Goal: Task Accomplishment & Management: Use online tool/utility

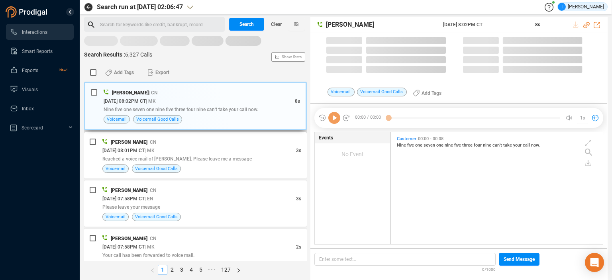
scroll to position [110, 208]
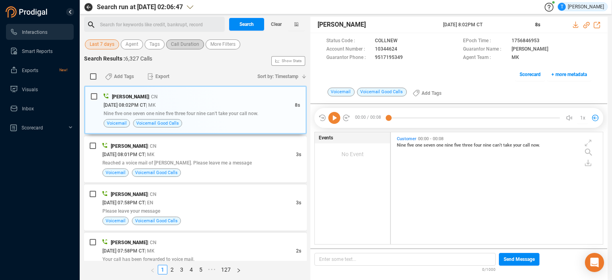
click at [182, 44] on span "Call Duration" at bounding box center [185, 44] width 28 height 10
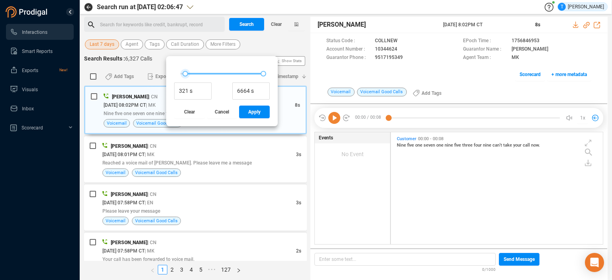
type input "289 s"
click at [184, 73] on div at bounding box center [184, 74] width 6 height 6
type input "1410 s"
drag, startPoint x: 262, startPoint y: 74, endPoint x: 197, endPoint y: 73, distance: 65.3
click at [197, 73] on div at bounding box center [198, 74] width 6 height 6
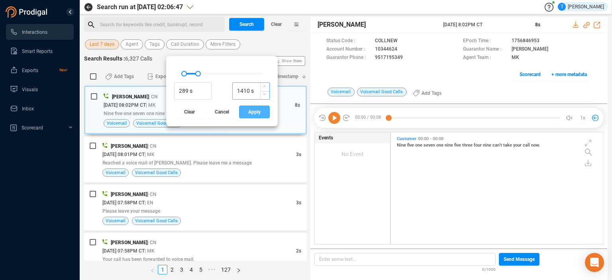
drag, startPoint x: 253, startPoint y: 109, endPoint x: 255, endPoint y: 88, distance: 21.2
click at [253, 102] on div "289 s 1410 s Clear Cancel Apply" at bounding box center [222, 91] width 112 height 70
click at [244, 26] on span "Search" at bounding box center [246, 24] width 14 height 13
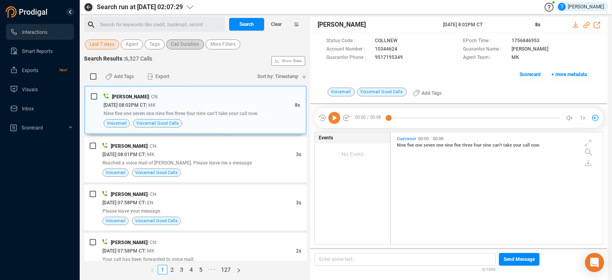
click at [188, 45] on span "Call Duration" at bounding box center [185, 44] width 28 height 10
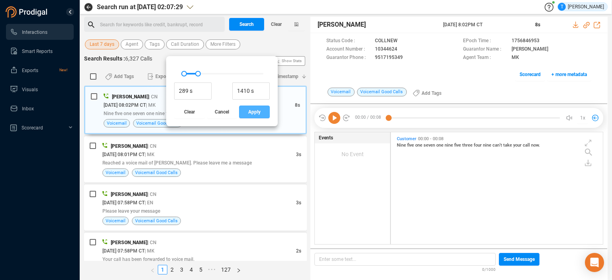
click at [252, 110] on span "Apply" at bounding box center [254, 112] width 12 height 13
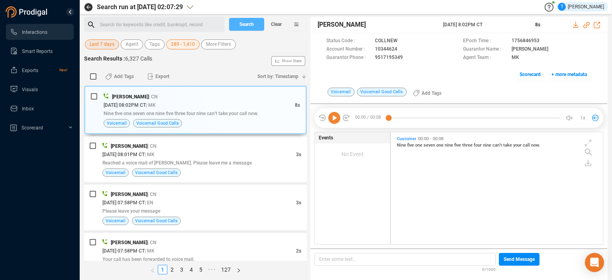
click at [245, 25] on span "Search" at bounding box center [246, 24] width 14 height 13
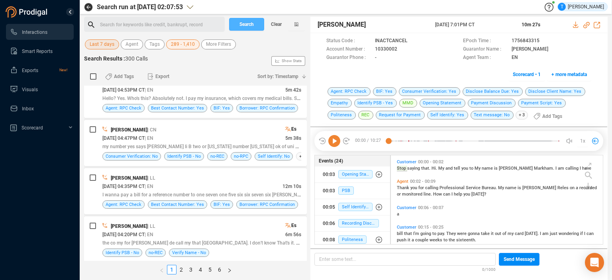
scroll to position [380, 0]
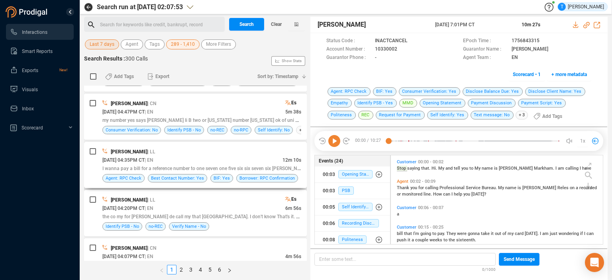
click at [232, 156] on div "[DATE] 04:35PM CT | EN" at bounding box center [192, 160] width 180 height 8
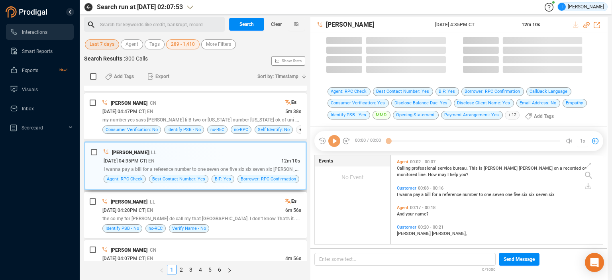
scroll to position [88, 208]
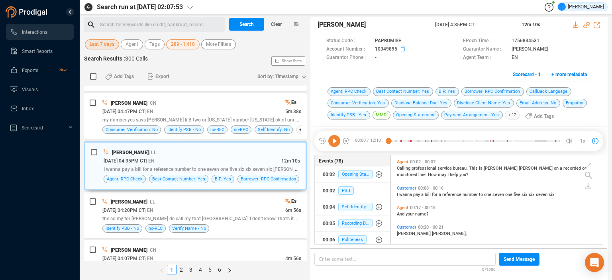
click at [401, 49] on icon at bounding box center [404, 50] width 6 height 6
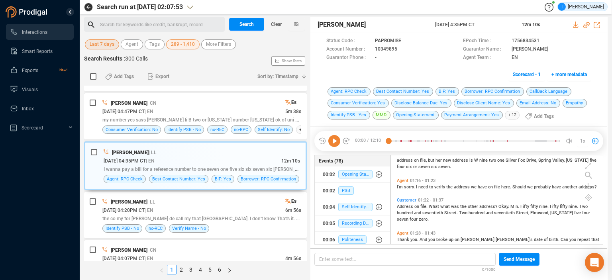
scroll to position [0, 0]
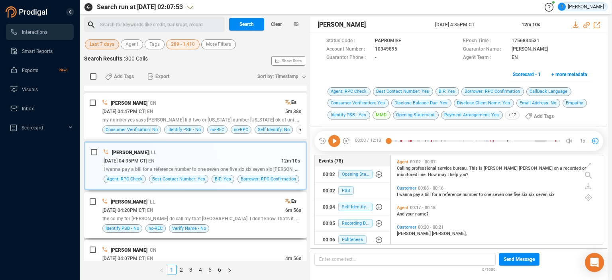
click at [237, 216] on span "the co my for [PERSON_NAME] de call my that [GEOGRAPHIC_DATA]. I don't know Tha…" at bounding box center [228, 218] width 253 height 6
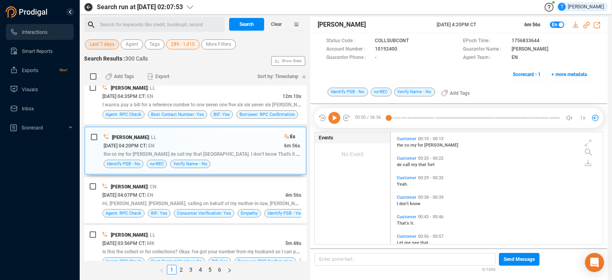
scroll to position [450, 0]
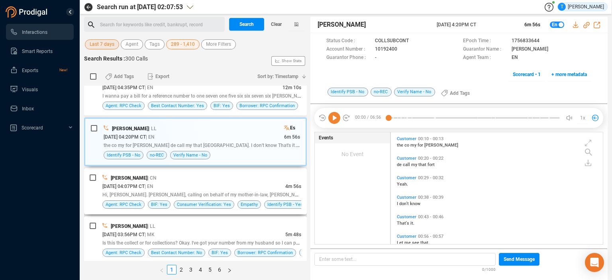
click at [239, 176] on div "[PERSON_NAME] | CN" at bounding box center [201, 178] width 199 height 8
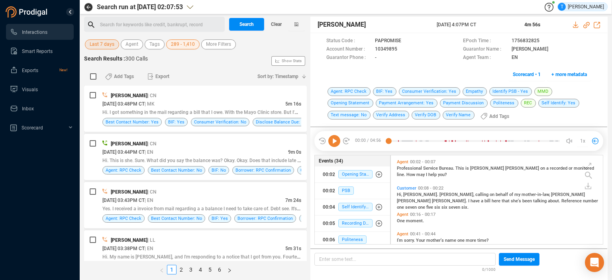
scroll to position [703, 0]
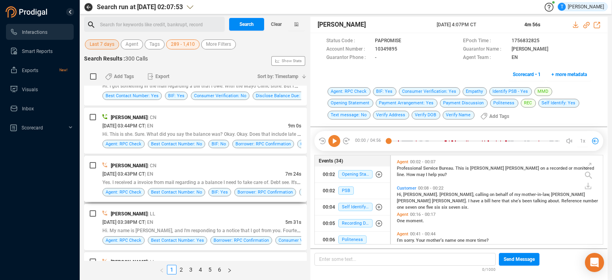
click at [245, 170] on div "[DATE] 03:43PM CT | EN" at bounding box center [193, 174] width 183 height 8
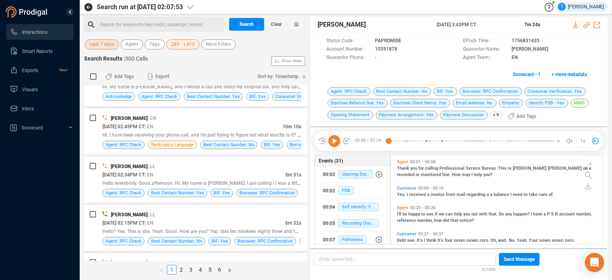
scroll to position [996, 0]
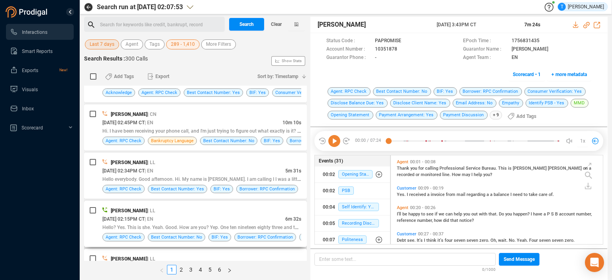
click at [251, 209] on div "[PERSON_NAME] | LL" at bounding box center [201, 210] width 199 height 8
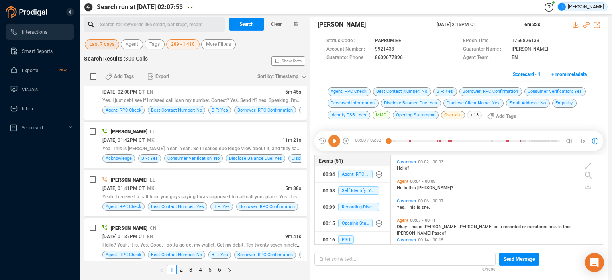
scroll to position [1184, 0]
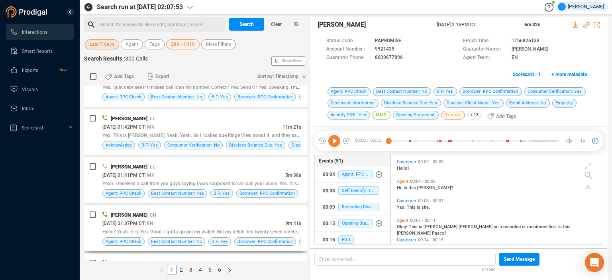
click at [266, 211] on div "[PERSON_NAME] | CN" at bounding box center [201, 215] width 199 height 8
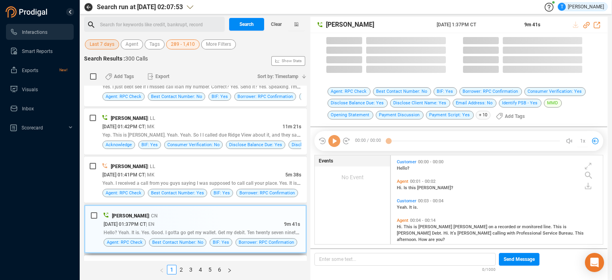
scroll to position [88, 208]
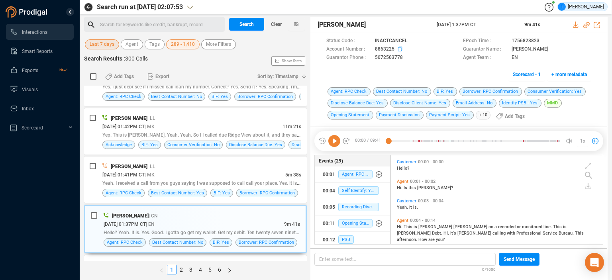
click at [399, 47] on icon at bounding box center [400, 49] width 4 height 5
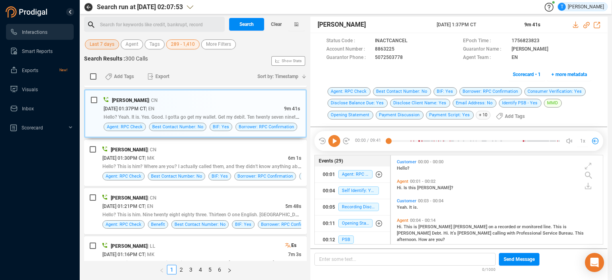
scroll to position [1306, 0]
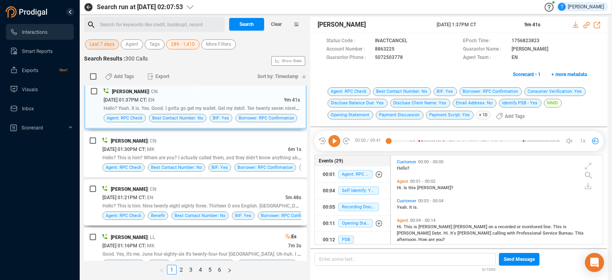
click at [265, 193] on div "[DATE] 01:21PM CT | EN" at bounding box center [193, 197] width 183 height 8
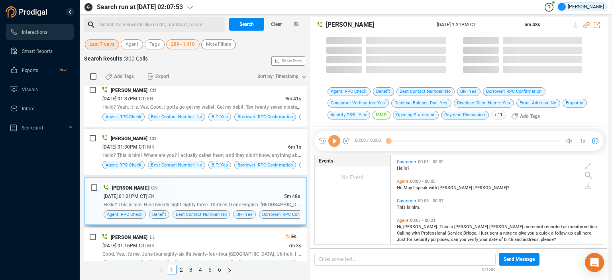
scroll to position [88, 208]
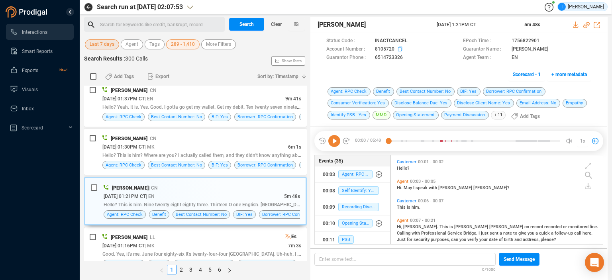
click at [401, 47] on icon at bounding box center [401, 50] width 6 height 6
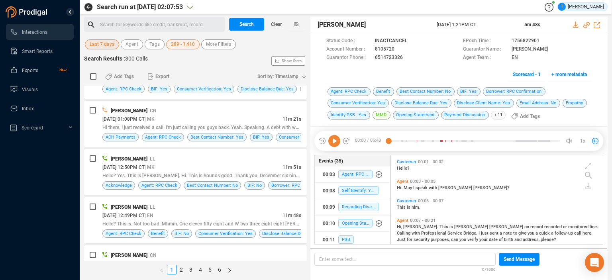
scroll to position [1486, 0]
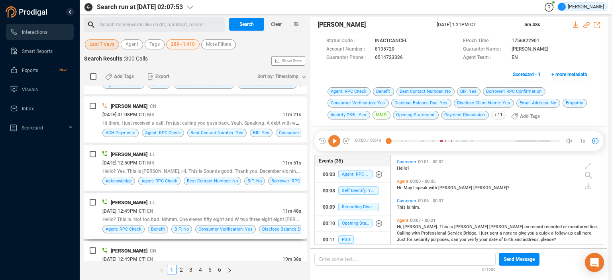
click at [241, 207] on div "[DATE] 12:49PM CT | EN" at bounding box center [192, 211] width 180 height 8
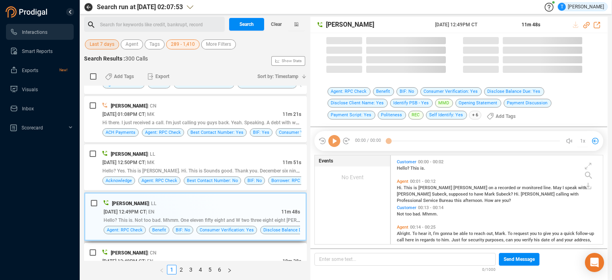
scroll to position [88, 208]
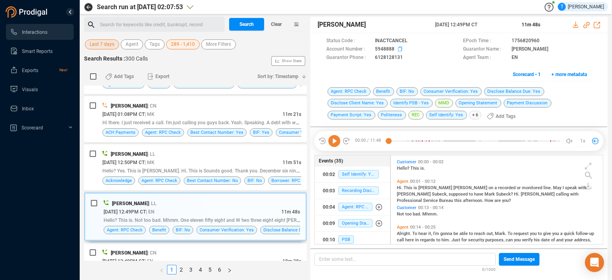
click at [400, 47] on icon at bounding box center [401, 50] width 6 height 6
click at [568, 73] on span "+ more metadata" at bounding box center [568, 74] width 35 height 13
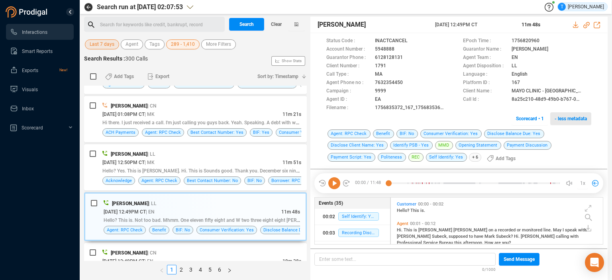
scroll to position [2, 4]
click at [576, 25] on icon at bounding box center [576, 25] width 6 height 6
click at [401, 49] on icon at bounding box center [400, 49] width 4 height 5
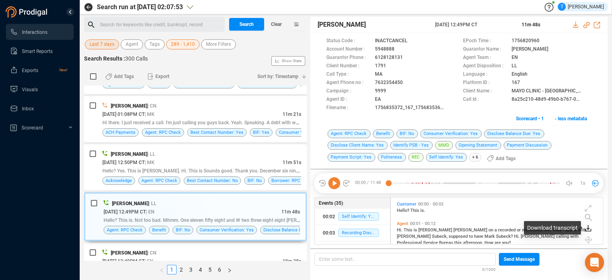
click at [587, 228] on icon at bounding box center [588, 228] width 6 height 6
click at [558, 225] on div "Download transcript" at bounding box center [552, 228] width 57 height 14
click at [587, 226] on icon at bounding box center [588, 228] width 6 height 6
drag, startPoint x: 569, startPoint y: 226, endPoint x: 533, endPoint y: 224, distance: 35.9
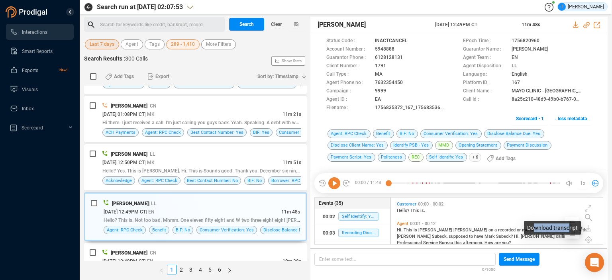
click at [533, 224] on div "Download transcript" at bounding box center [552, 228] width 57 height 14
click at [532, 224] on div "Download transcript" at bounding box center [552, 228] width 57 height 14
click at [586, 226] on icon at bounding box center [588, 228] width 6 height 6
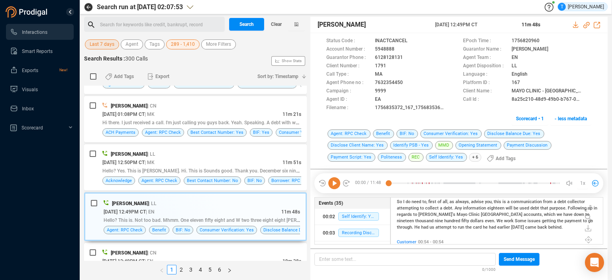
scroll to position [168, 0]
click at [586, 226] on icon at bounding box center [588, 228] width 6 height 6
drag, startPoint x: 581, startPoint y: 227, endPoint x: 588, endPoint y: 148, distance: 79.9
click at [588, 148] on div "Agent: RPC Check Benefit BIF: No Consumer Verification: Yes Disclose Balance Du…" at bounding box center [458, 147] width 265 height 36
click at [587, 229] on icon at bounding box center [588, 228] width 6 height 6
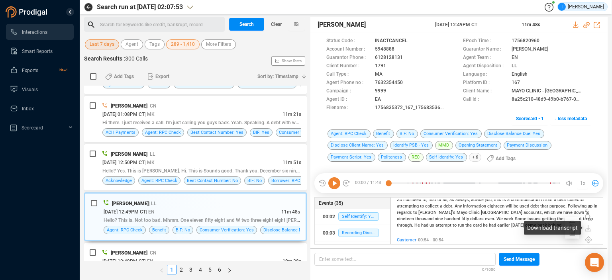
click at [578, 225] on div "Download transcript" at bounding box center [552, 228] width 57 height 14
drag, startPoint x: 578, startPoint y: 225, endPoint x: 570, endPoint y: 225, distance: 8.0
click at [576, 225] on div "Download transcript" at bounding box center [552, 228] width 57 height 14
drag, startPoint x: 570, startPoint y: 225, endPoint x: 551, endPoint y: 226, distance: 19.1
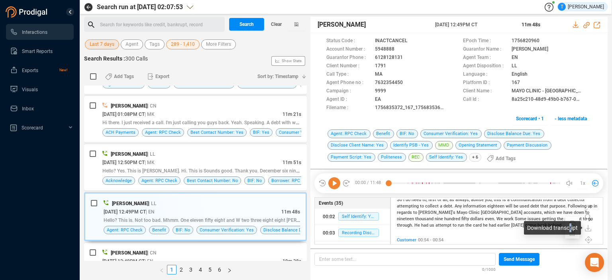
click at [554, 226] on div "Download transcript" at bounding box center [552, 228] width 57 height 14
click at [550, 226] on div "Download transcript" at bounding box center [552, 228] width 57 height 14
click at [511, 223] on span "[DATE]" at bounding box center [518, 225] width 14 height 5
click at [587, 227] on icon at bounding box center [588, 228] width 6 height 6
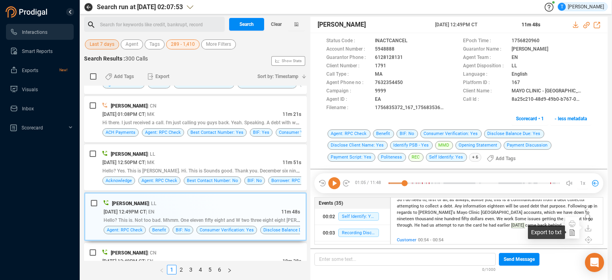
click at [571, 231] on icon at bounding box center [572, 232] width 6 height 6
click at [400, 50] on icon at bounding box center [401, 50] width 6 height 6
click at [398, 48] on icon at bounding box center [401, 50] width 6 height 6
